Goal: Information Seeking & Learning: Learn about a topic

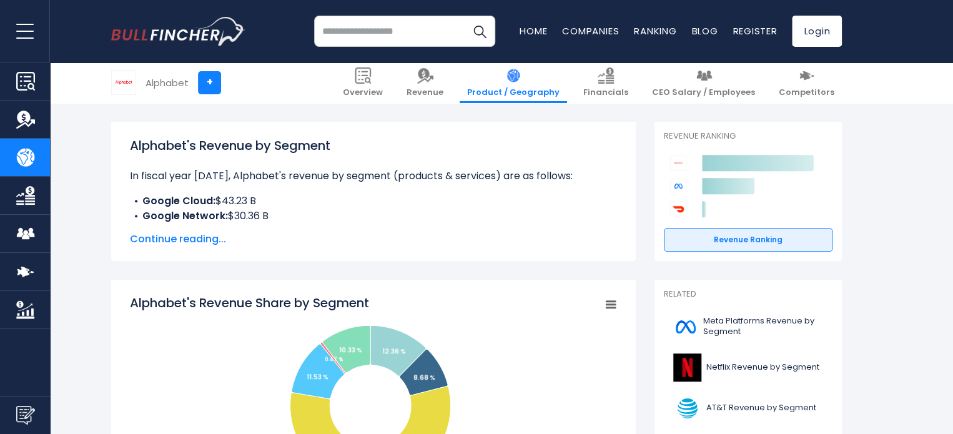
scroll to position [157, 0]
click at [200, 235] on span "Continue reading..." at bounding box center [373, 239] width 487 height 15
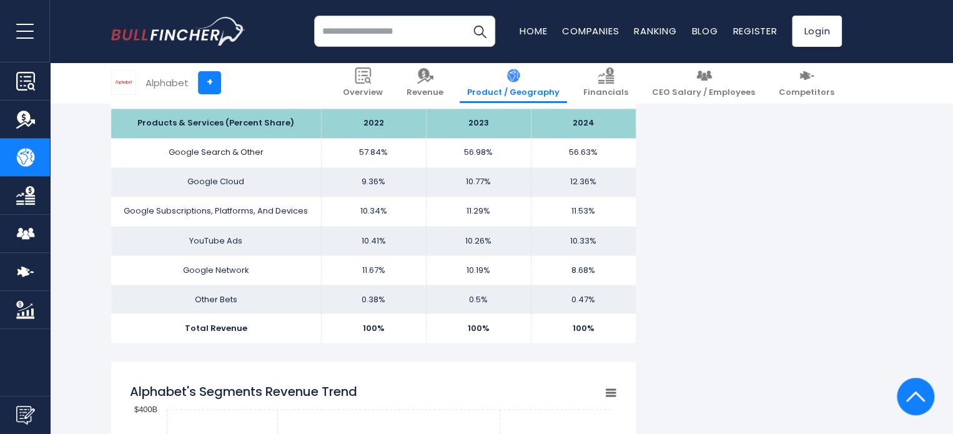
scroll to position [1148, 0]
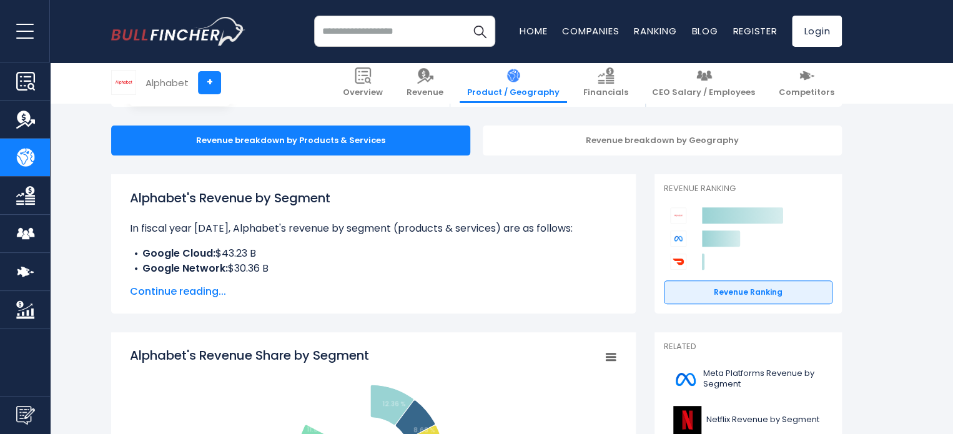
scroll to position [107, 0]
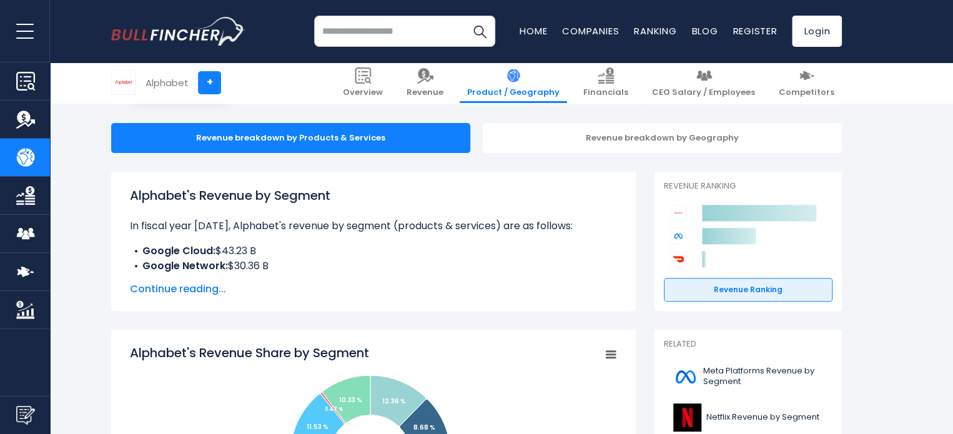
click at [185, 297] on div "Alphabet's Revenue by Segment In fiscal year 2024, Alphabet's revenue by segmen…" at bounding box center [373, 241] width 524 height 139
click at [168, 292] on span "Continue reading..." at bounding box center [373, 289] width 487 height 15
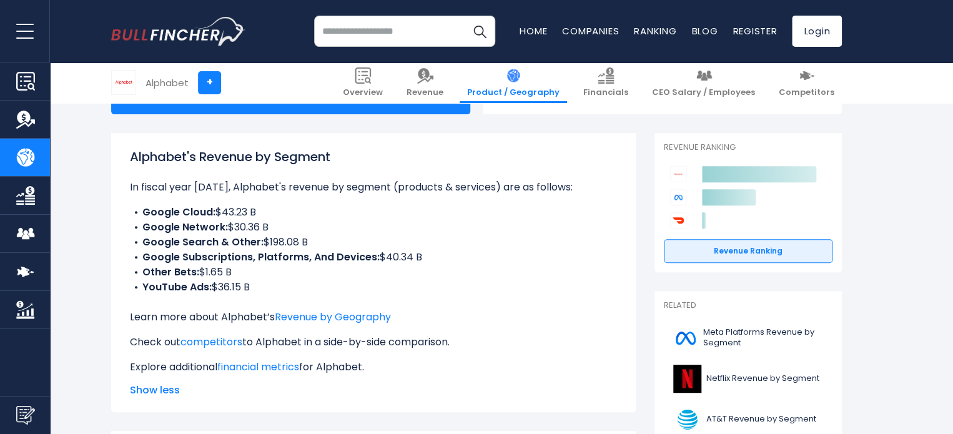
scroll to position [145, 0]
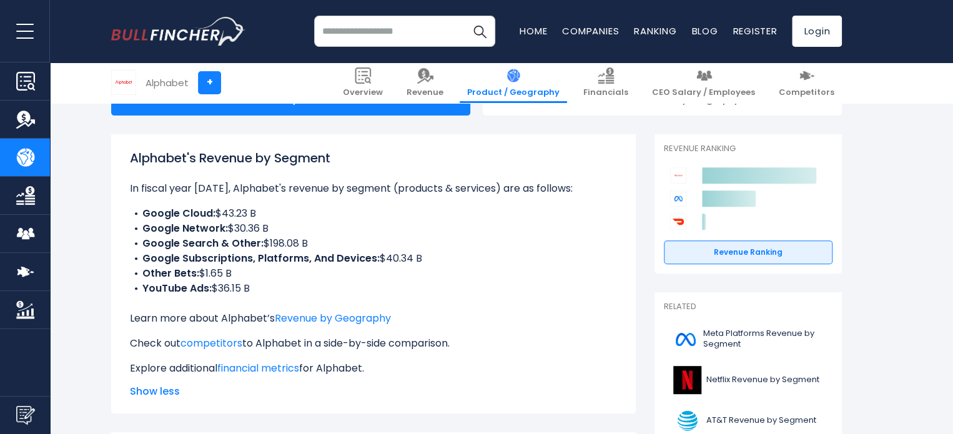
click at [579, 211] on li "Google Cloud: $43.23 B" at bounding box center [373, 213] width 487 height 15
